Goal: Information Seeking & Learning: Learn about a topic

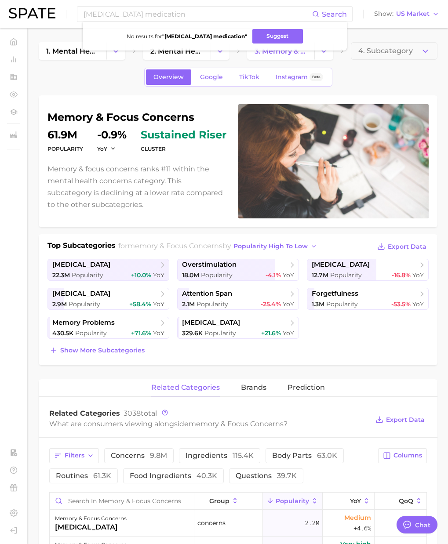
scroll to position [1440, 0]
drag, startPoint x: 171, startPoint y: 16, endPoint x: 97, endPoint y: 32, distance: 76.0
click at [59, 14] on div "[MEDICAL_DATA] medication Search No results for " [MEDICAL_DATA] medication " S…" at bounding box center [224, 14] width 430 height 28
paste input "[MEDICAL_DATA]"
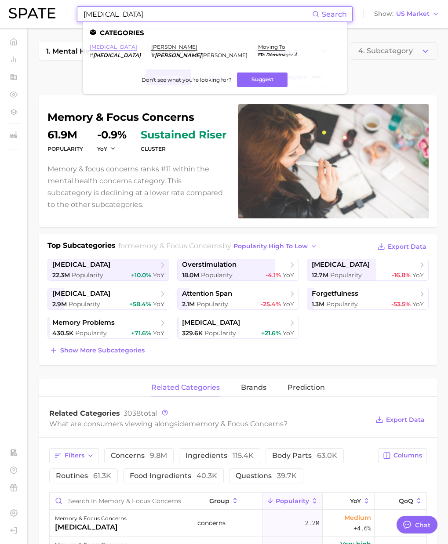
type input "[MEDICAL_DATA]"
click at [109, 47] on link "[MEDICAL_DATA]" at bounding box center [113, 47] width 47 height 7
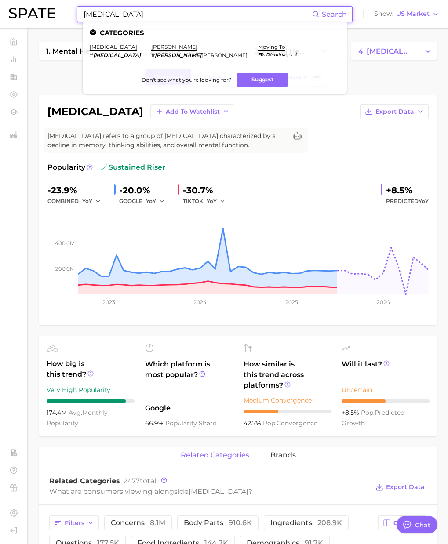
drag, startPoint x: 109, startPoint y: 15, endPoint x: 45, endPoint y: 16, distance: 64.6
click at [45, 16] on div "[MEDICAL_DATA] Search Categories [MEDICAL_DATA] # [MEDICAL_DATA] [PERSON_NAME] …" at bounding box center [224, 14] width 430 height 28
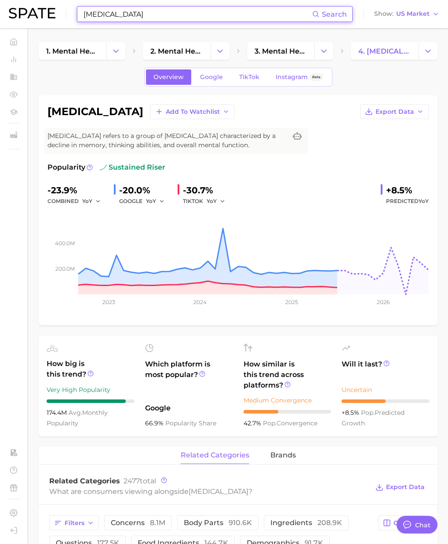
paste input "lewy body"
drag, startPoint x: 45, startPoint y: 11, endPoint x: 29, endPoint y: 11, distance: 16.3
click at [29, 11] on div "[MEDICAL_DATA] Search No results for " [MEDICAL_DATA] " Suggest Show US Market" at bounding box center [224, 14] width 430 height 28
paste input "frontotemporal"
drag, startPoint x: 94, startPoint y: 11, endPoint x: 49, endPoint y: 8, distance: 45.8
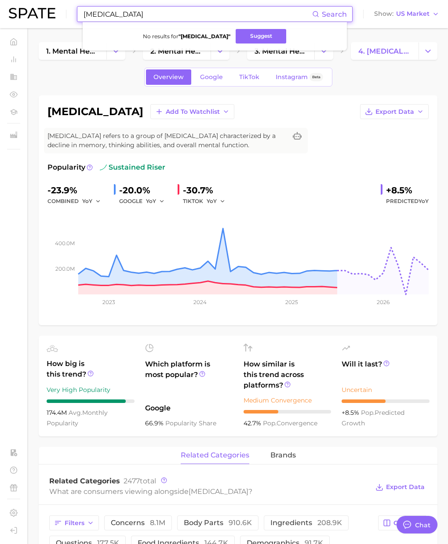
click at [48, 8] on div "[MEDICAL_DATA] Search No results for " [MEDICAL_DATA] " Suggest Show US Market" at bounding box center [224, 14] width 430 height 28
paste input "vascular"
drag, startPoint x: 157, startPoint y: 14, endPoint x: 16, endPoint y: 12, distance: 141.5
click at [15, 12] on div "[MEDICAL_DATA] Search No results for " [MEDICAL_DATA] " Suggest Show US Market" at bounding box center [224, 14] width 430 height 28
paste input "early onset"
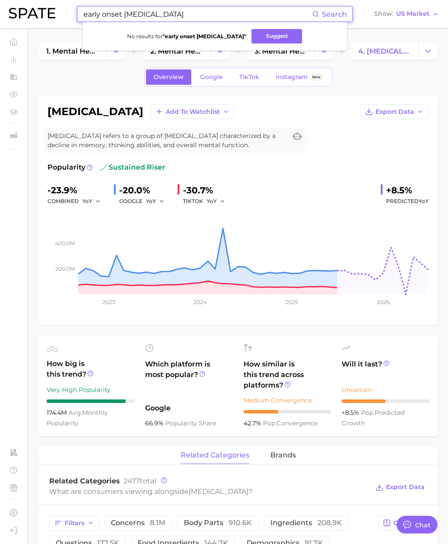
drag, startPoint x: 74, startPoint y: 11, endPoint x: 13, endPoint y: 16, distance: 61.2
click at [13, 16] on div "early onset [MEDICAL_DATA] Search No results for " early onset [MEDICAL_DATA] "…" at bounding box center [224, 14] width 430 height 28
paste input "trichotilloman"
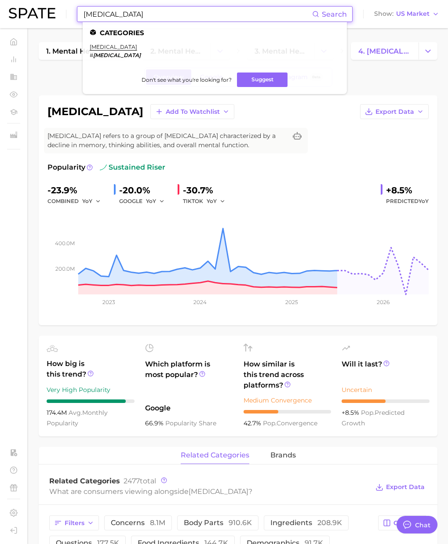
drag, startPoint x: 143, startPoint y: 15, endPoint x: -10, endPoint y: 7, distance: 153.6
click at [0, 7] on html "[MEDICAL_DATA] Search Categories [MEDICAL_DATA] # [MEDICAL_DATA] Don't see what…" at bounding box center [224, 272] width 448 height 544
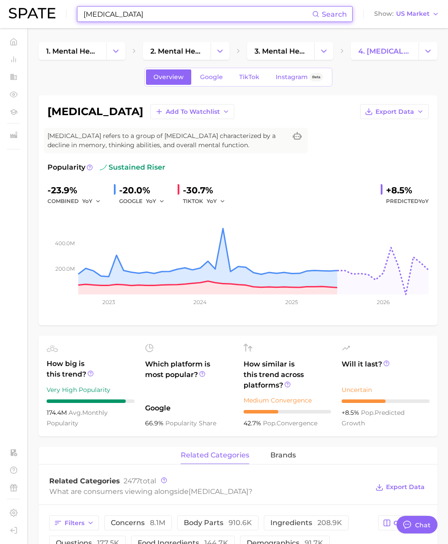
paste input "dr [PERSON_NAME]"
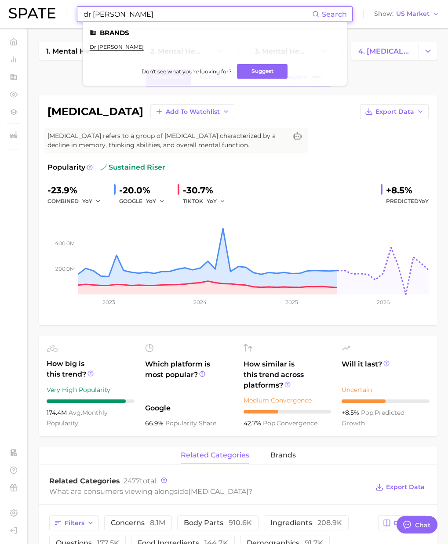
paste input "psychopath"
drag, startPoint x: 90, startPoint y: 13, endPoint x: 35, endPoint y: 7, distance: 54.8
click at [35, 7] on div "psychopath Search Brands dr axe Don't see what you're looking for? Suggest Show…" at bounding box center [224, 14] width 430 height 28
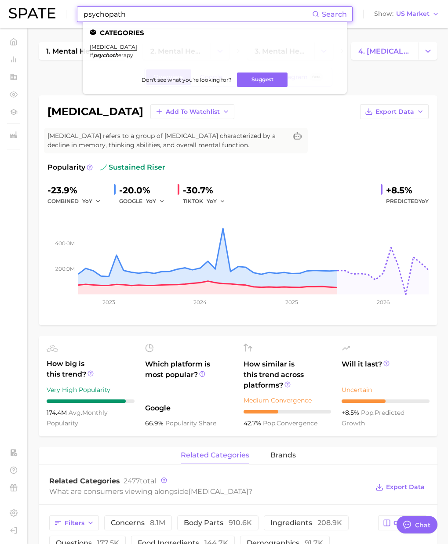
drag, startPoint x: 131, startPoint y: 17, endPoint x: 29, endPoint y: 10, distance: 102.2
click at [29, 10] on div "psychopath Search Categories [MEDICAL_DATA] # psychoth erapy Don't see what you…" at bounding box center [224, 14] width 430 height 28
paste input "sad"
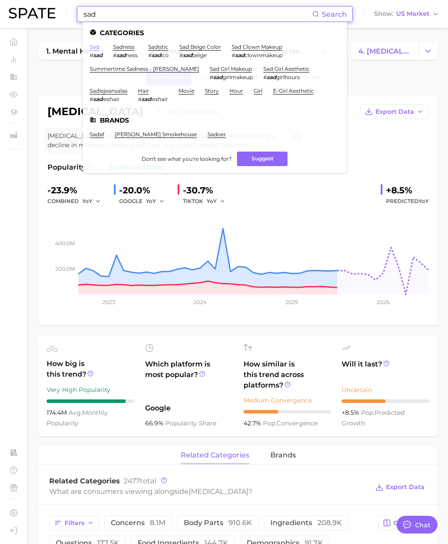
click at [98, 47] on link "sad" at bounding box center [95, 47] width 10 height 7
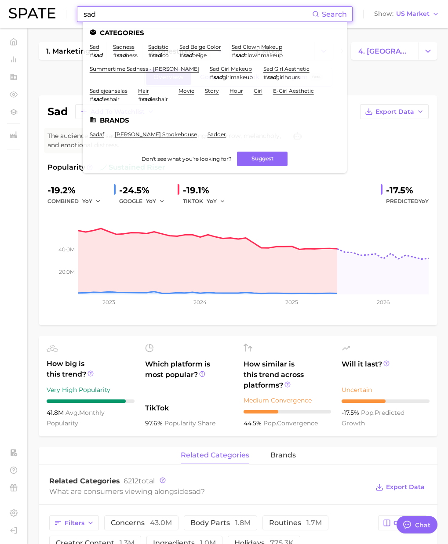
drag, startPoint x: 105, startPoint y: 16, endPoint x: 23, endPoint y: 13, distance: 81.4
click at [24, 13] on div "sad Search Categories sad # sad sadness # sad ness sadistic # sad ico sad beige…" at bounding box center [224, 14] width 430 height 28
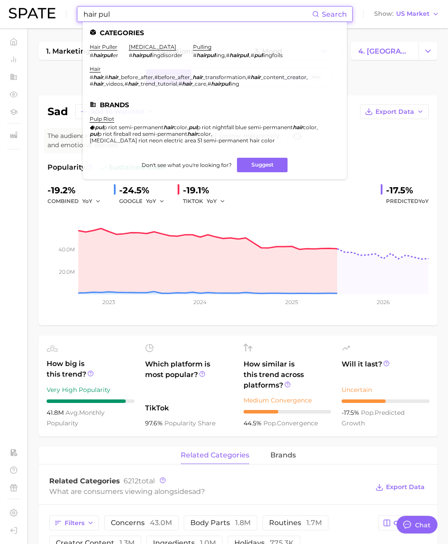
drag, startPoint x: 116, startPoint y: 24, endPoint x: 117, endPoint y: 19, distance: 5.0
click at [116, 23] on ul "Categories hair puller # hairpul ler [MEDICAL_DATA] # hairpul lingdisorder pull…" at bounding box center [215, 100] width 264 height 157
drag, startPoint x: 109, startPoint y: 16, endPoint x: 66, endPoint y: 25, distance: 44.6
click at [23, 10] on div "hair pul Search Categories hair puller # hairpul ler [MEDICAL_DATA] # hairpul l…" at bounding box center [224, 14] width 430 height 28
paste input "Cognitive Behavioral Therapy"
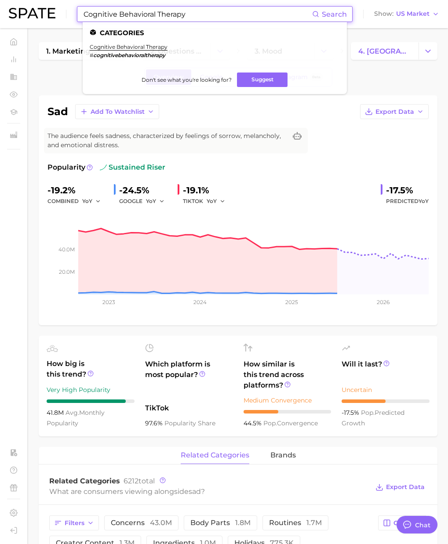
drag, startPoint x: 201, startPoint y: 12, endPoint x: 12, endPoint y: 11, distance: 189.4
click at [12, 11] on div "Cognitive Behavioral Therapy Search Categories cognitive behavioral therapy # c…" at bounding box center [224, 14] width 430 height 28
paste input "N-[MEDICAL_DATA]"
drag, startPoint x: 143, startPoint y: 13, endPoint x: 23, endPoint y: 8, distance: 120.1
click at [23, 8] on div "N-[MEDICAL_DATA] Search Categories n-[MEDICAL_DATA] (nac) # nacetylcysteine Don…" at bounding box center [224, 14] width 430 height 28
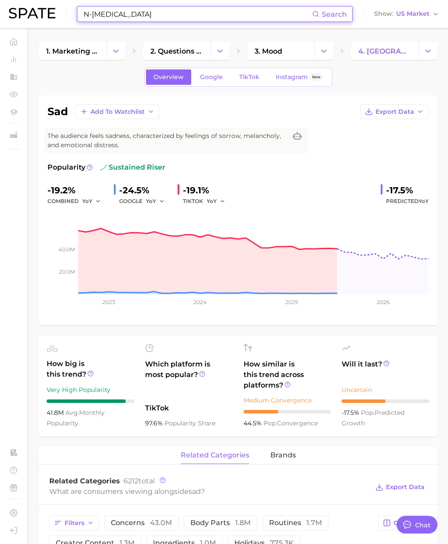
paste input "[MEDICAL_DATA]"
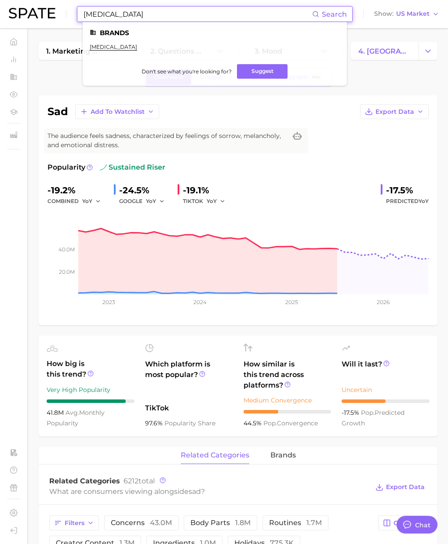
type input "[MEDICAL_DATA]"
